Goal: Check status

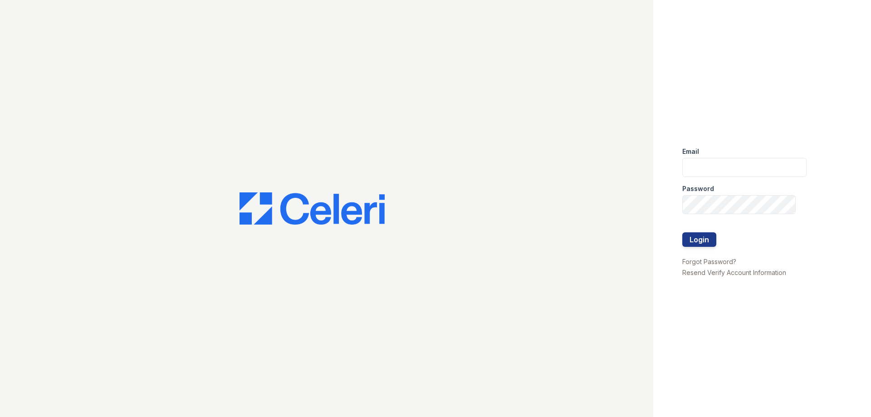
type input "[EMAIL_ADDRESS][DOMAIN_NAME]"
click at [702, 239] on button "Login" at bounding box center [699, 239] width 34 height 15
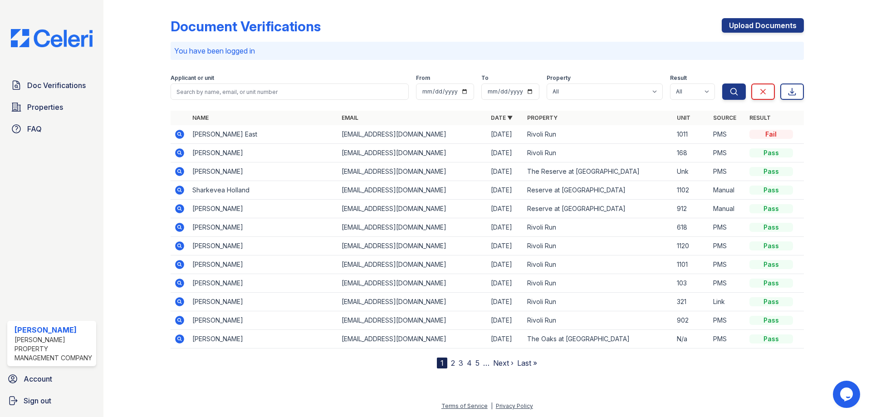
click at [176, 135] on icon at bounding box center [179, 134] width 9 height 9
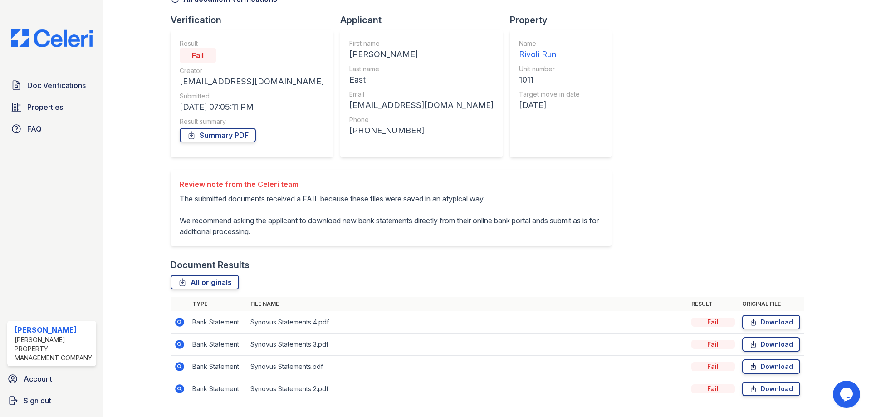
scroll to position [77, 0]
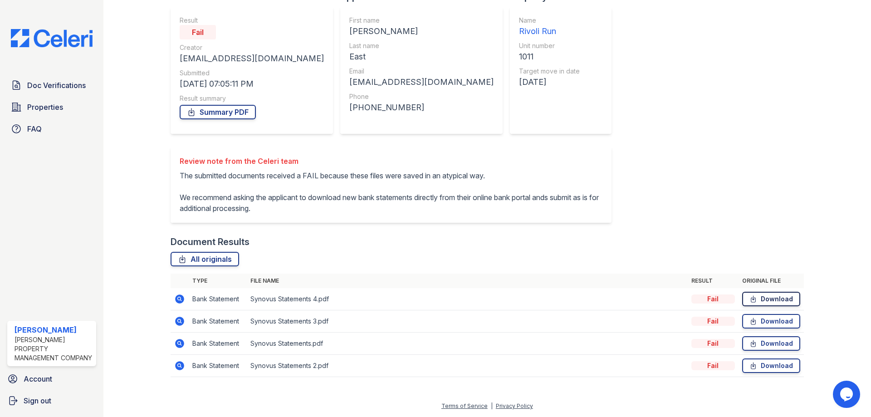
click at [749, 301] on icon at bounding box center [753, 298] width 8 height 9
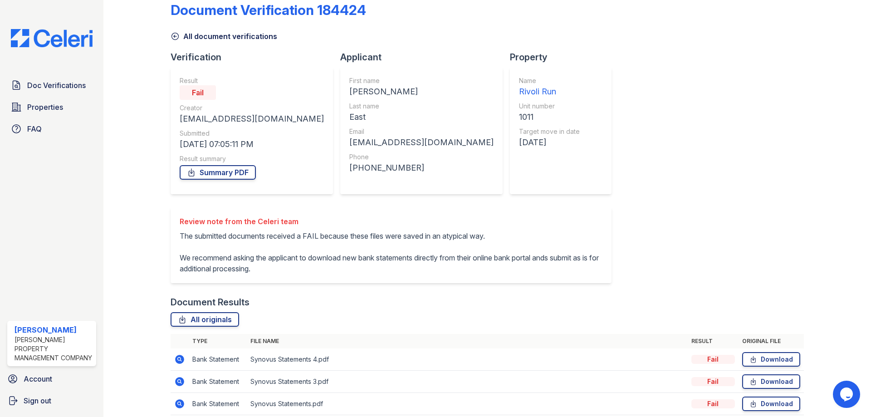
scroll to position [0, 0]
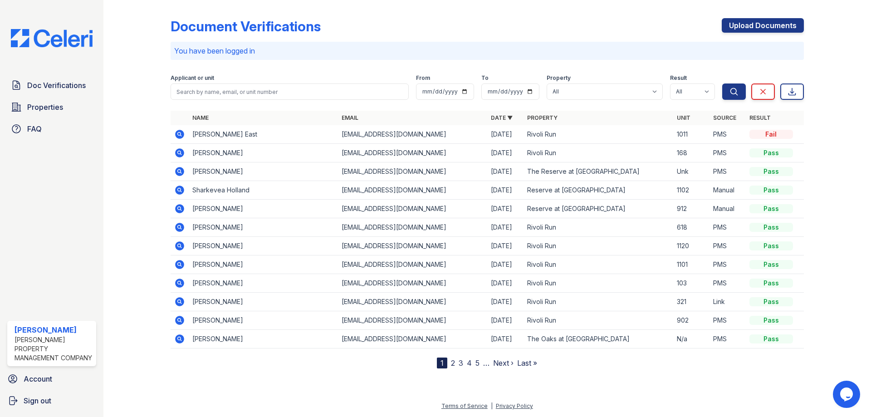
click at [180, 225] on icon at bounding box center [179, 227] width 11 height 11
click at [178, 280] on icon at bounding box center [179, 283] width 9 height 9
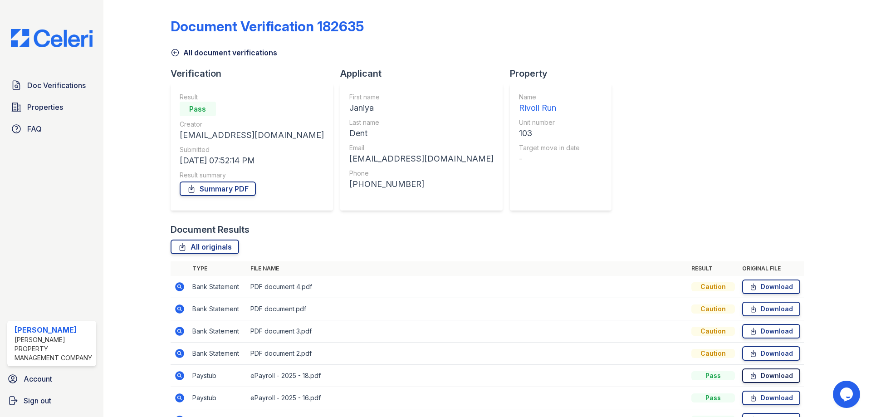
click at [762, 374] on link "Download" at bounding box center [771, 375] width 58 height 15
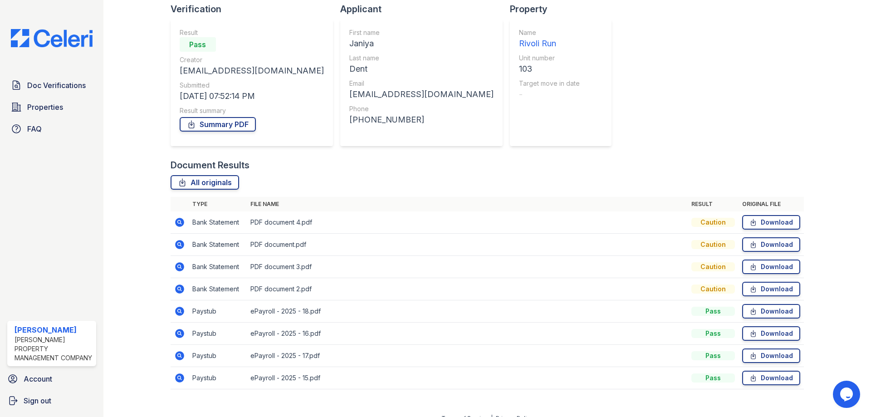
scroll to position [77, 0]
